Goal: Find specific page/section: Find specific page/section

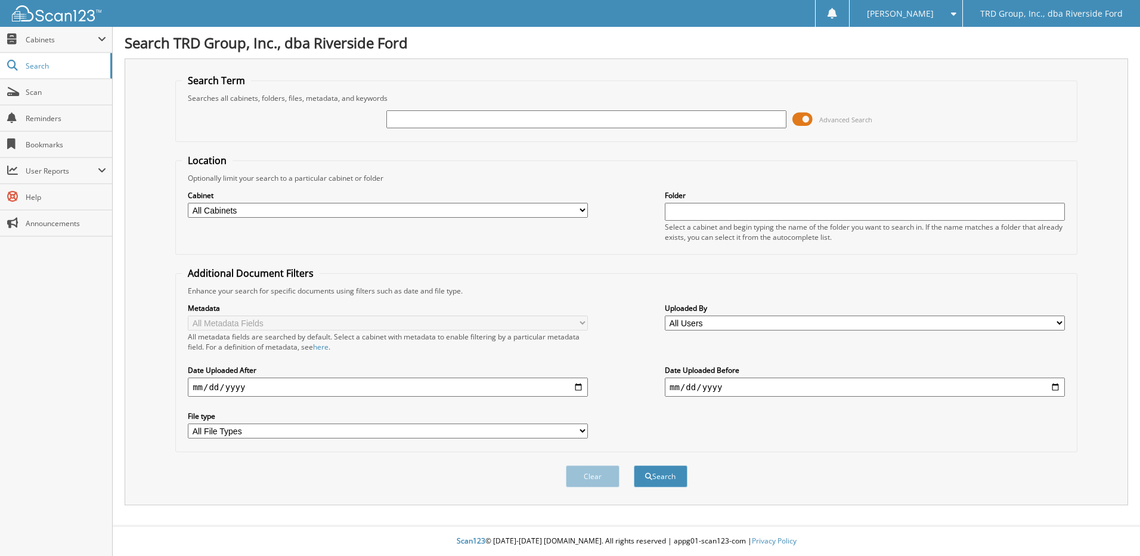
click at [432, 122] on input "text" at bounding box center [586, 119] width 400 height 18
type input "6"
type input "6103158"
click at [679, 481] on button "Search" at bounding box center [661, 476] width 54 height 22
